Goal: Task Accomplishment & Management: Use online tool/utility

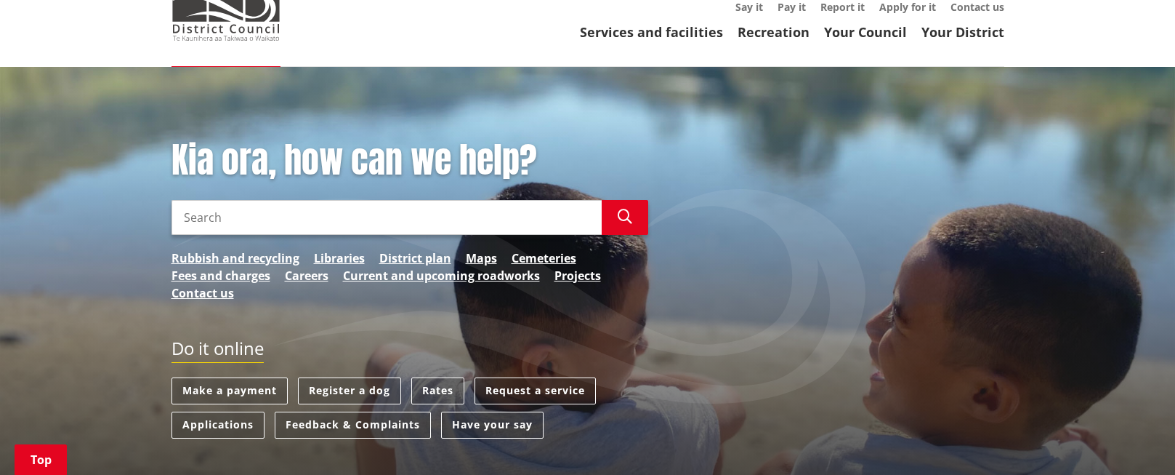
scroll to position [218, 0]
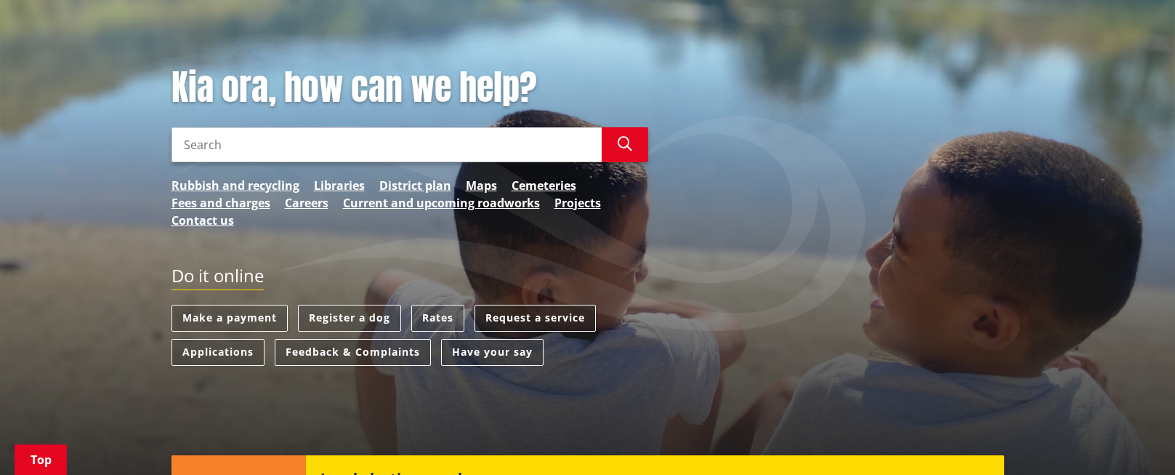
drag, startPoint x: 559, startPoint y: 292, endPoint x: 652, endPoint y: 347, distance: 108.2
click at [561, 305] on link "Request a service" at bounding box center [535, 318] width 121 height 27
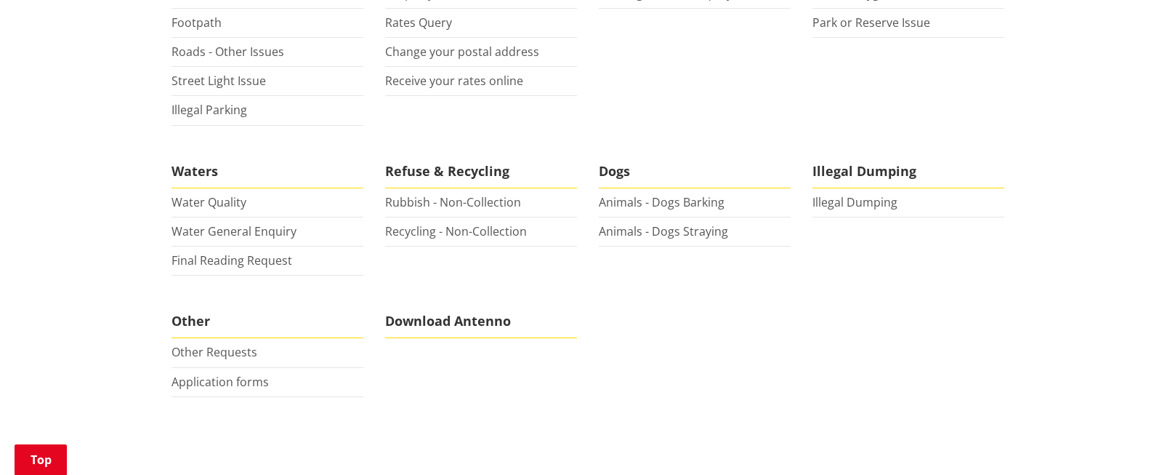
scroll to position [509, 0]
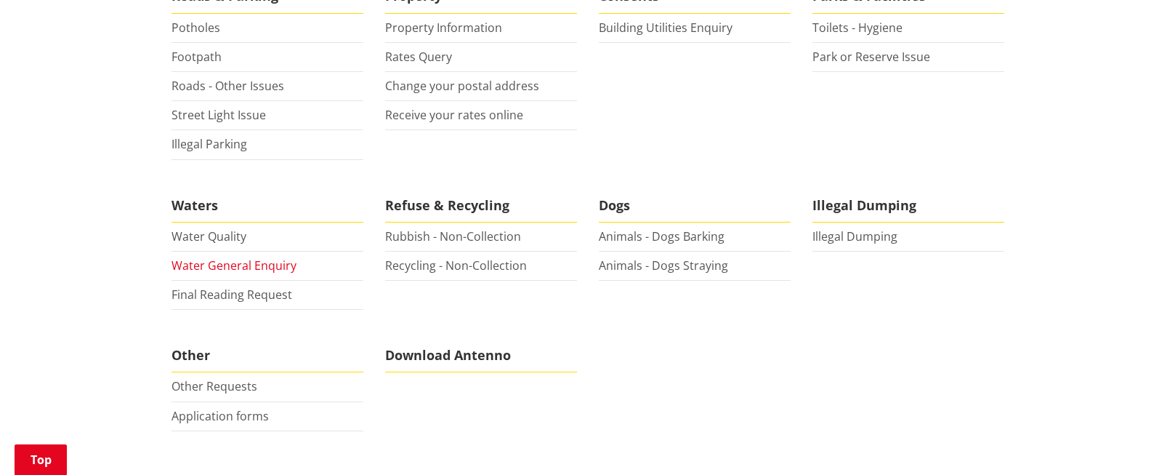
click at [269, 257] on link "Water General Enquiry" at bounding box center [234, 265] width 125 height 16
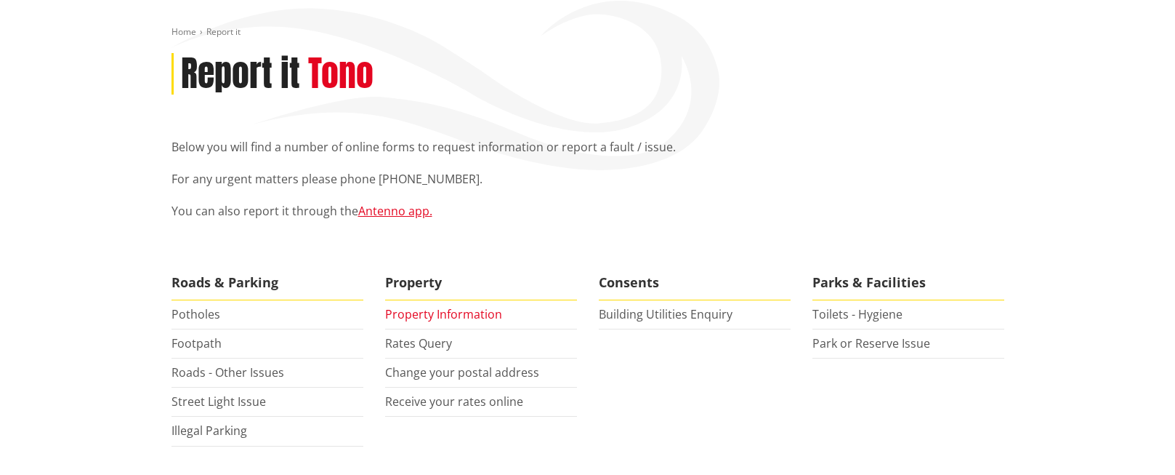
scroll to position [0, 0]
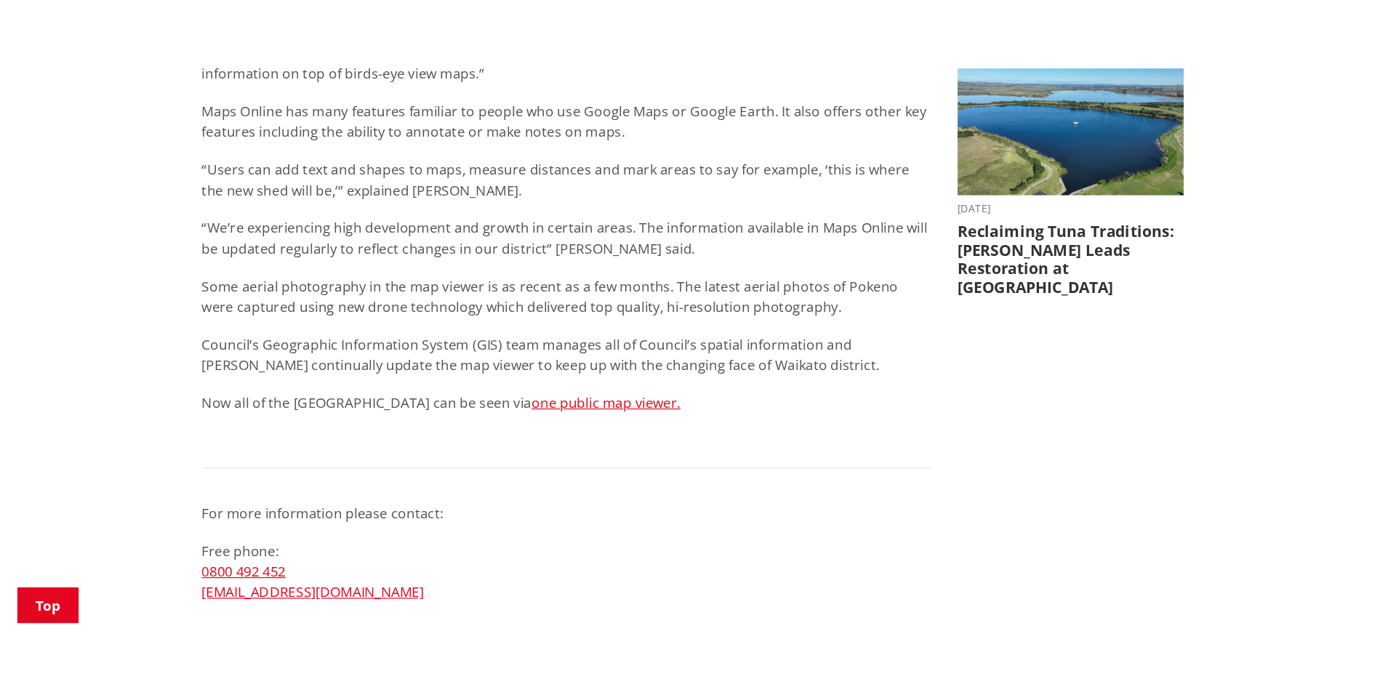
scroll to position [727, 0]
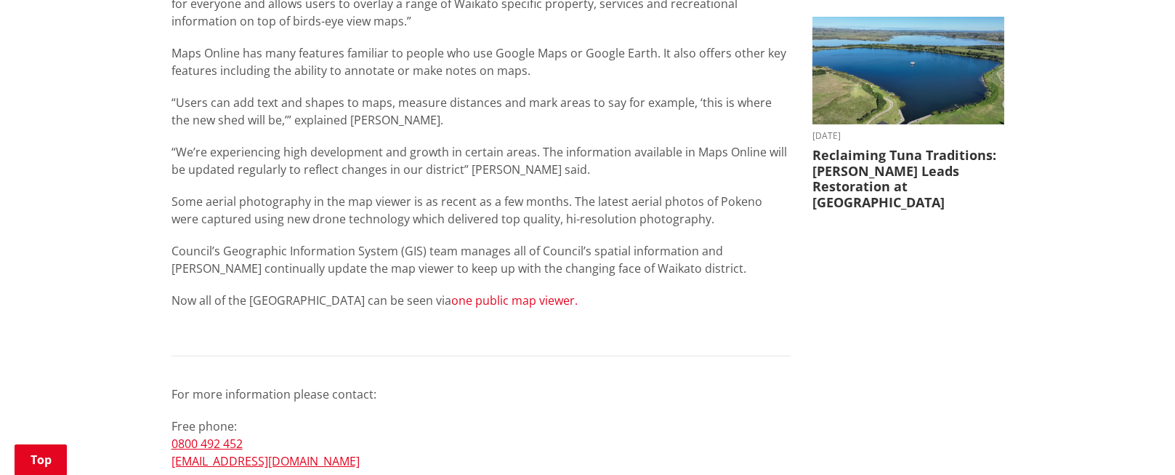
click at [508, 292] on link "one public map viewer." at bounding box center [514, 300] width 126 height 16
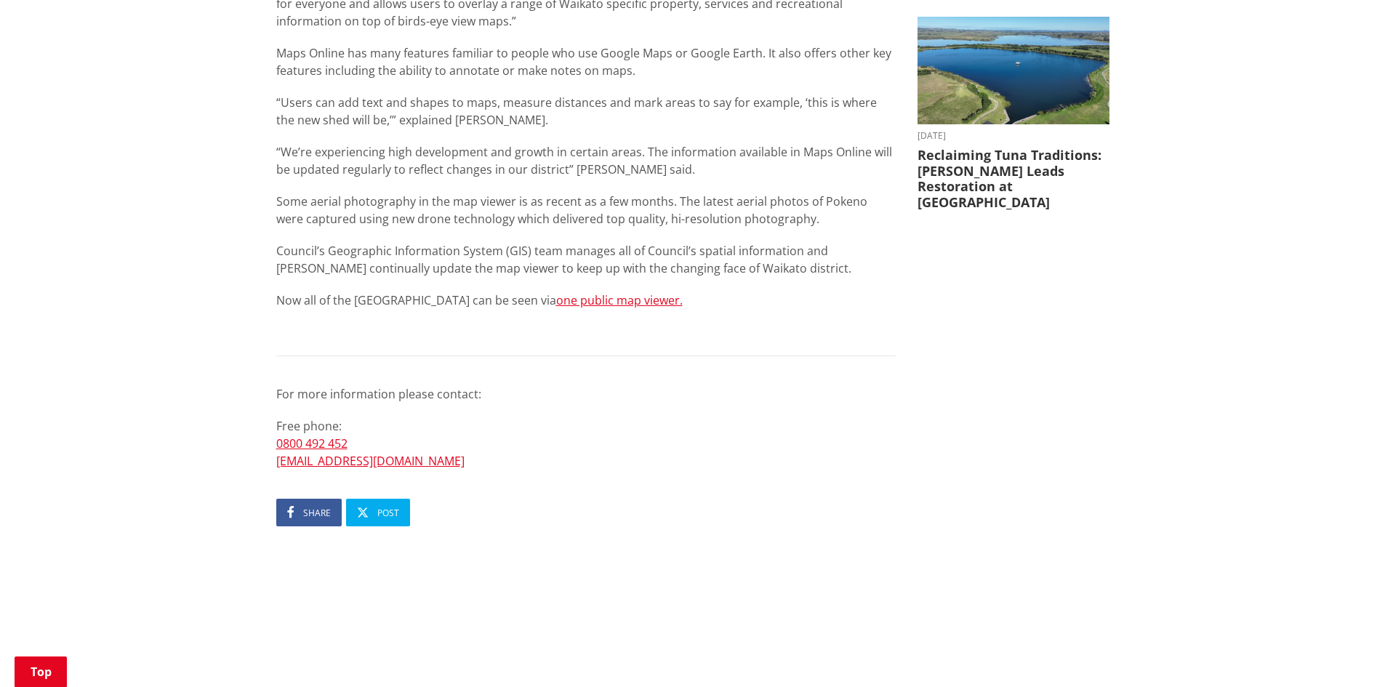
scroll to position [654, 0]
